Goal: Task Accomplishment & Management: Manage account settings

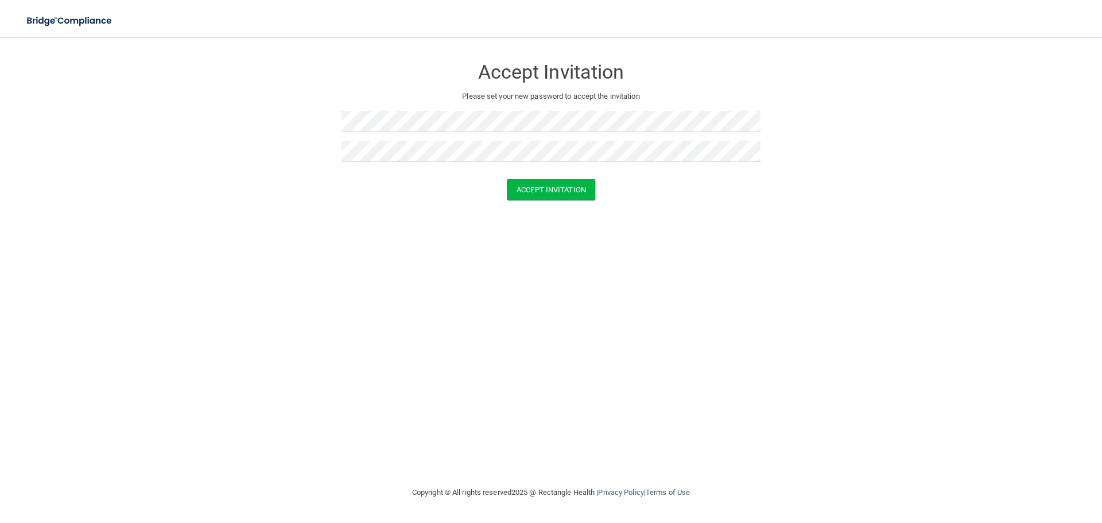
drag, startPoint x: 729, startPoint y: 211, endPoint x: 720, endPoint y: 210, distance: 8.7
click at [729, 211] on form "Accept Invitation Please set your new password to accept the invitation Accept …" at bounding box center [551, 131] width 1056 height 166
click at [545, 187] on button "Accept Invitation" at bounding box center [551, 189] width 88 height 21
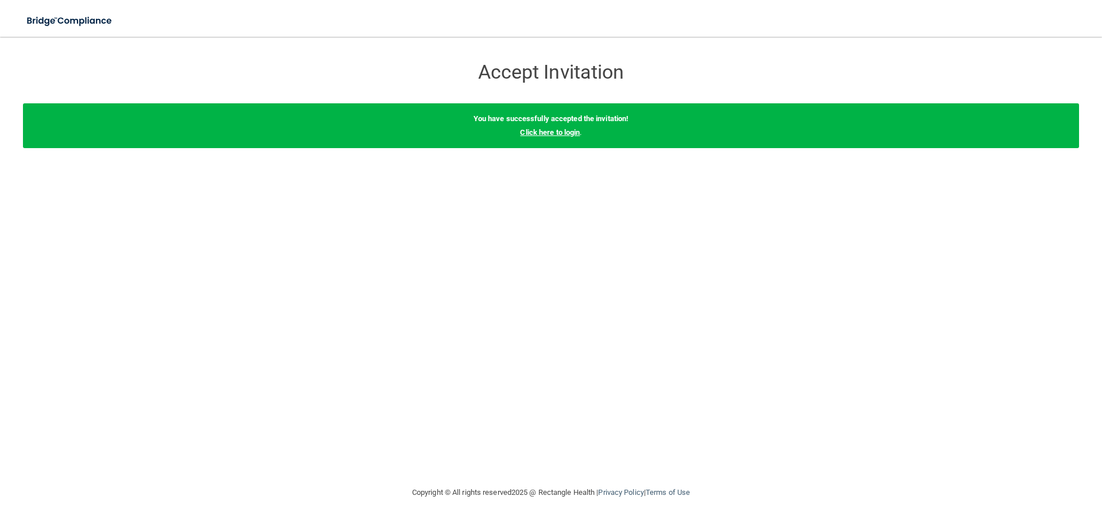
drag, startPoint x: 555, startPoint y: 134, endPoint x: 548, endPoint y: 133, distance: 6.5
click at [555, 134] on link "Click here to login" at bounding box center [550, 132] width 60 height 9
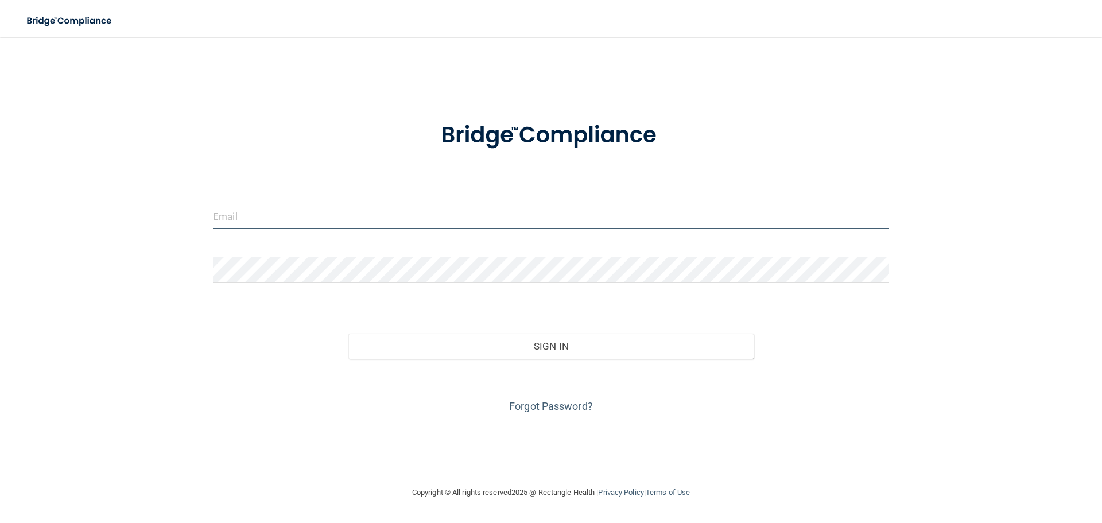
type input "[EMAIL_ADDRESS][PERSON_NAME][DOMAIN_NAME]"
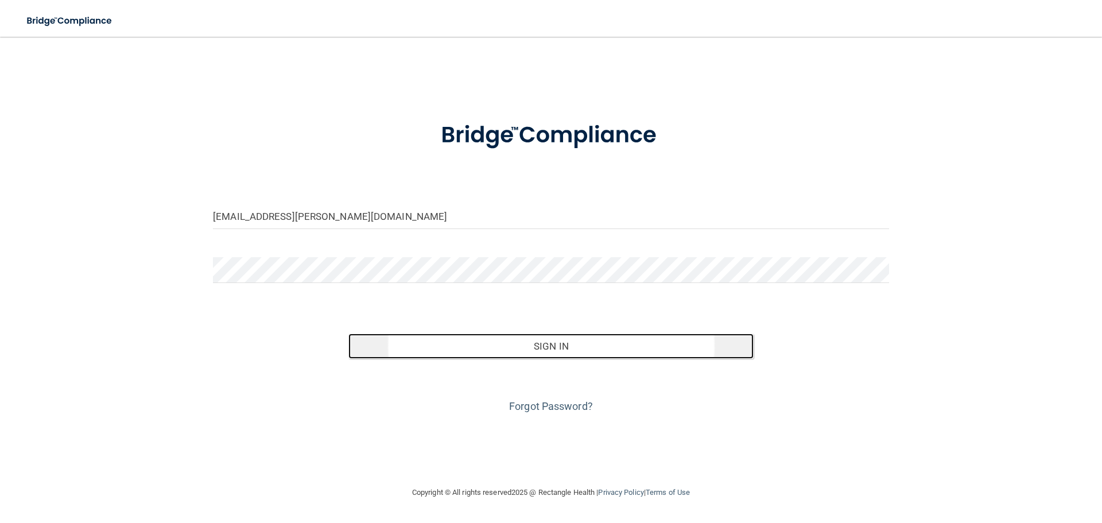
click at [489, 342] on button "Sign In" at bounding box center [551, 346] width 406 height 25
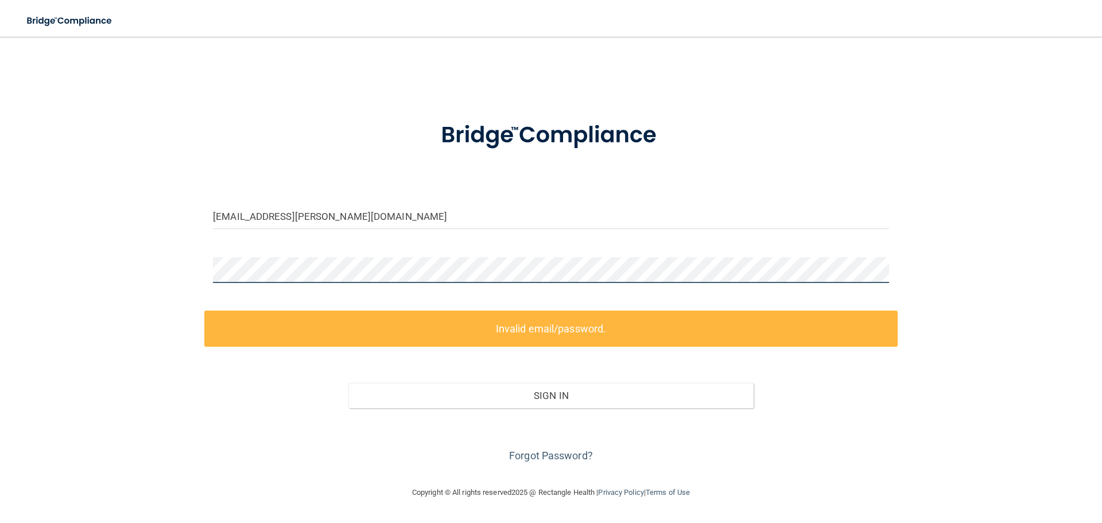
click at [45, 257] on div "[EMAIL_ADDRESS][PERSON_NAME][DOMAIN_NAME] Invalid email/password. You don't hav…" at bounding box center [551, 261] width 1056 height 426
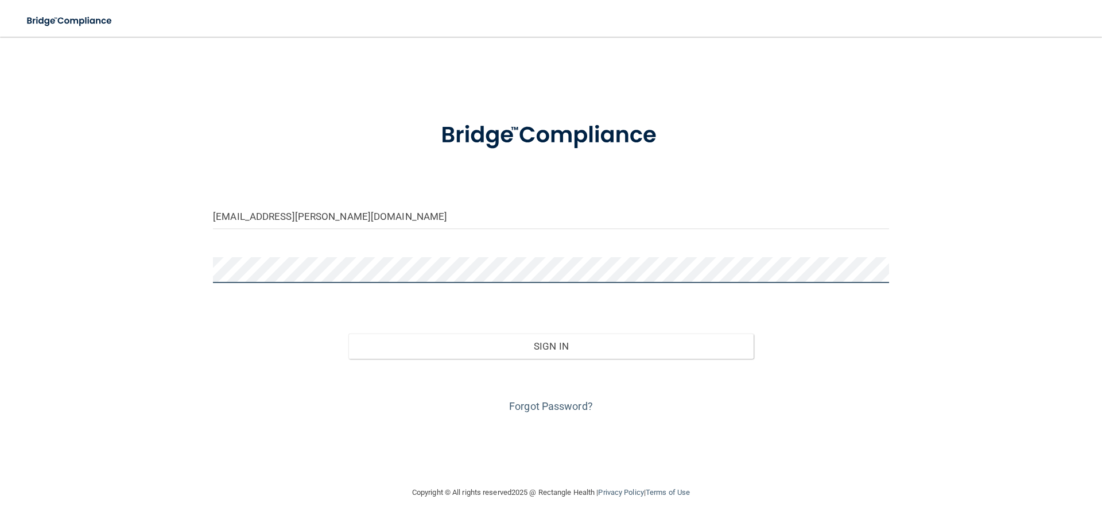
click at [348, 334] on button "Sign In" at bounding box center [551, 346] width 406 height 25
